Goal: Information Seeking & Learning: Learn about a topic

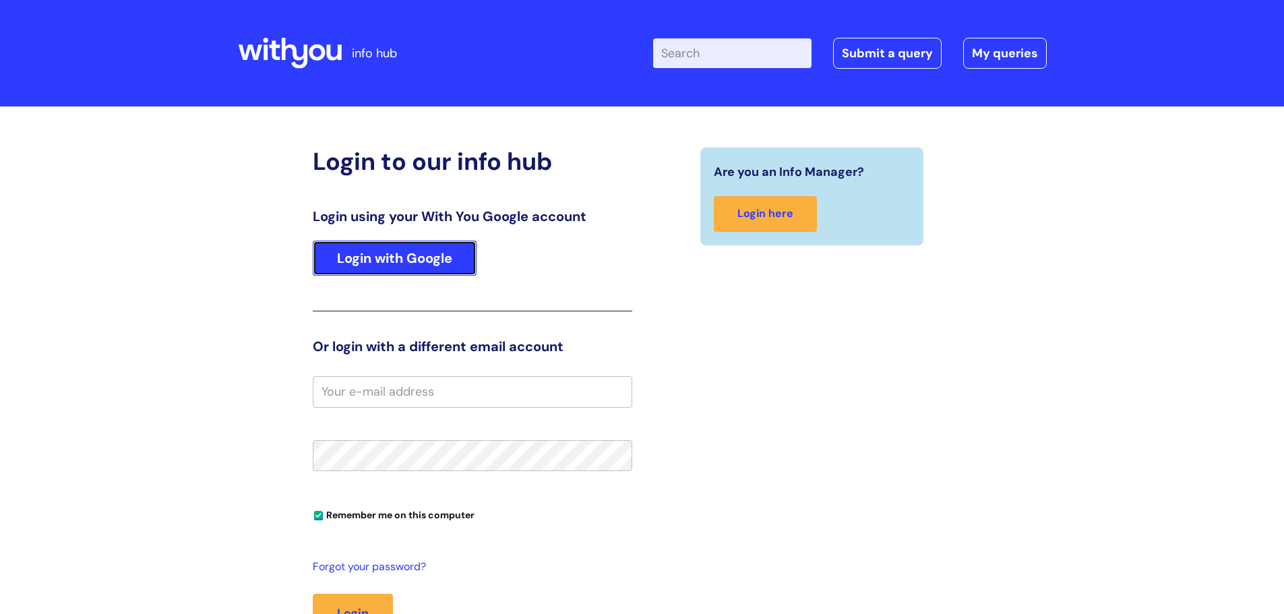
click at [377, 262] on link "Login with Google" at bounding box center [395, 258] width 164 height 35
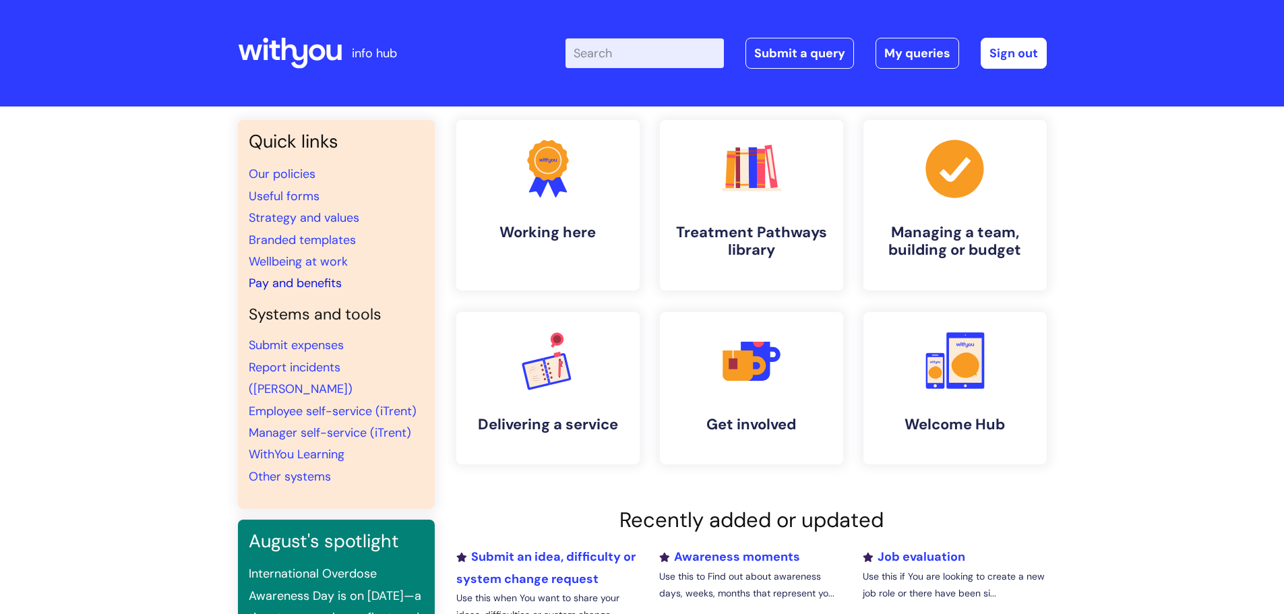
click at [316, 278] on link "Pay and benefits" at bounding box center [295, 283] width 93 height 16
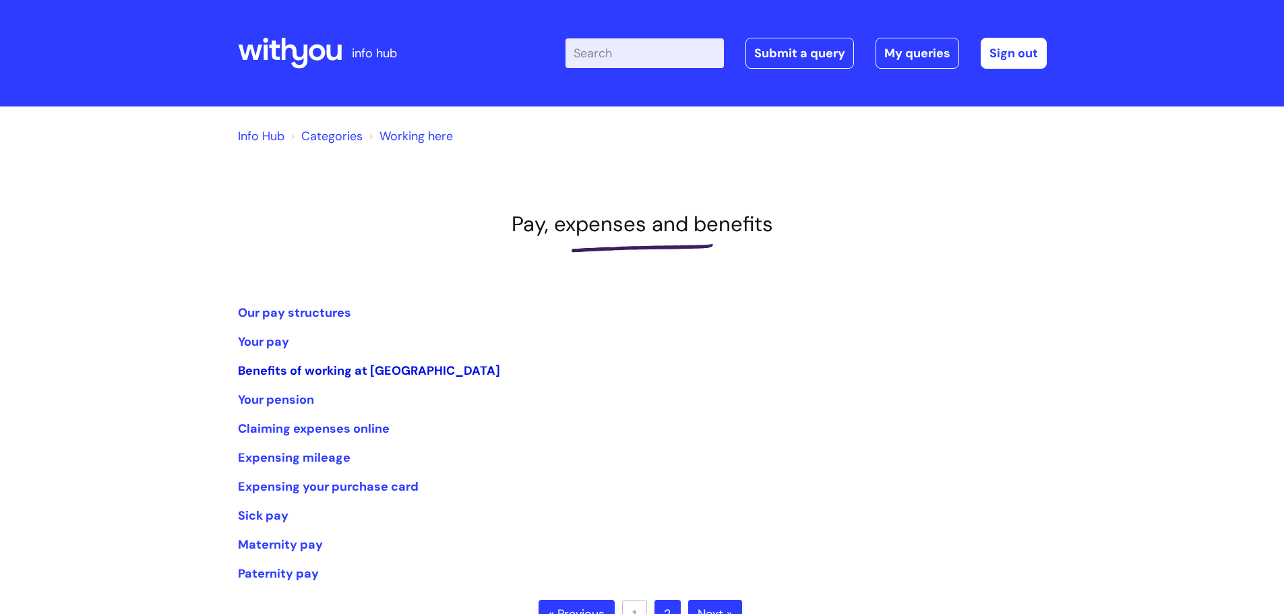
click at [357, 366] on link "Benefits of working at [GEOGRAPHIC_DATA]" at bounding box center [369, 371] width 262 height 16
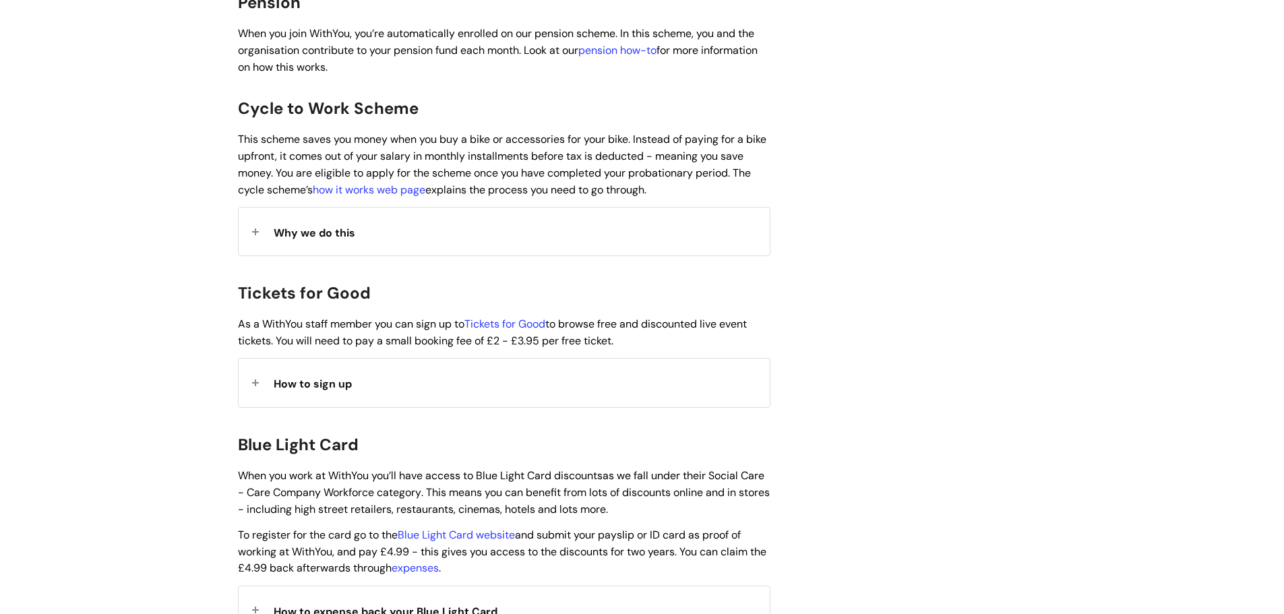
scroll to position [1146, 0]
